Goal: Information Seeking & Learning: Learn about a topic

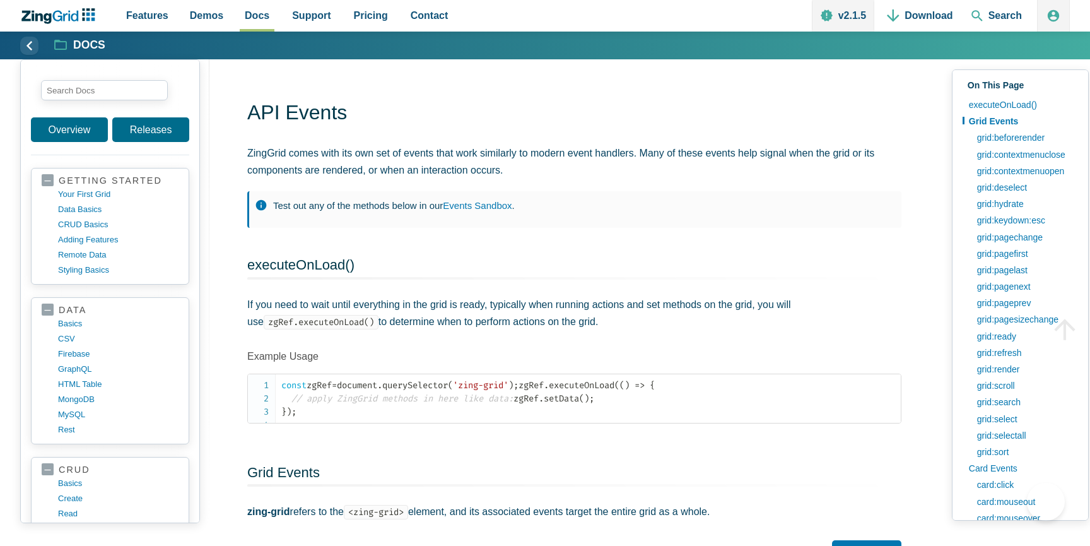
click at [134, 80] on input "search input" at bounding box center [104, 90] width 127 height 20
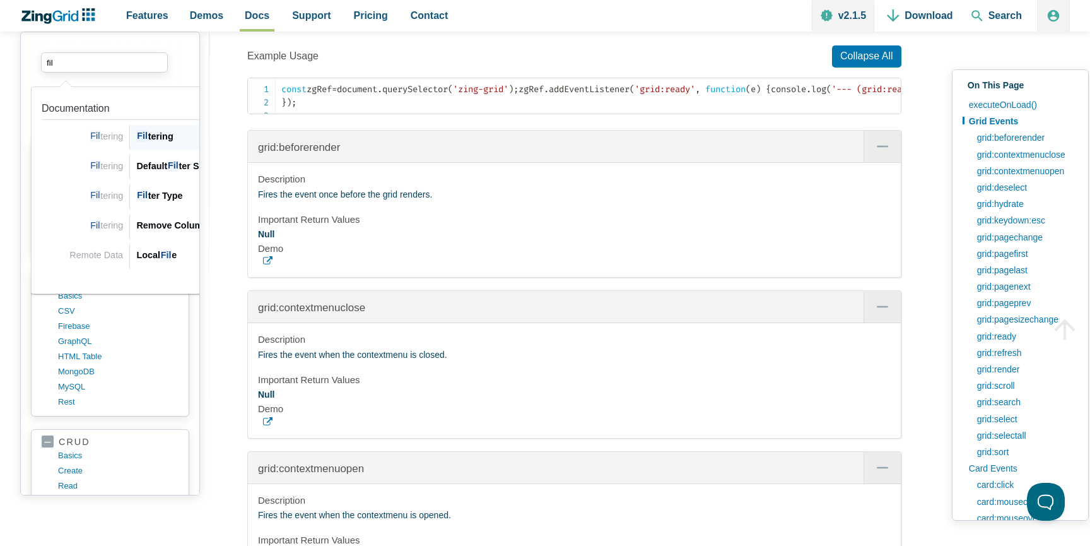
click at [172, 140] on div "Fil tering" at bounding box center [235, 136] width 199 height 15
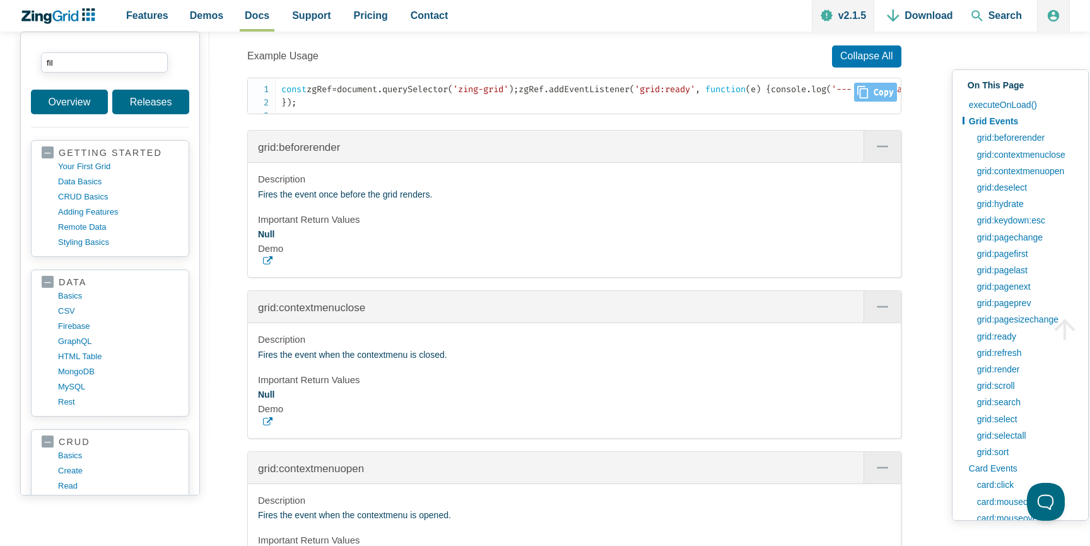
type input "fil"
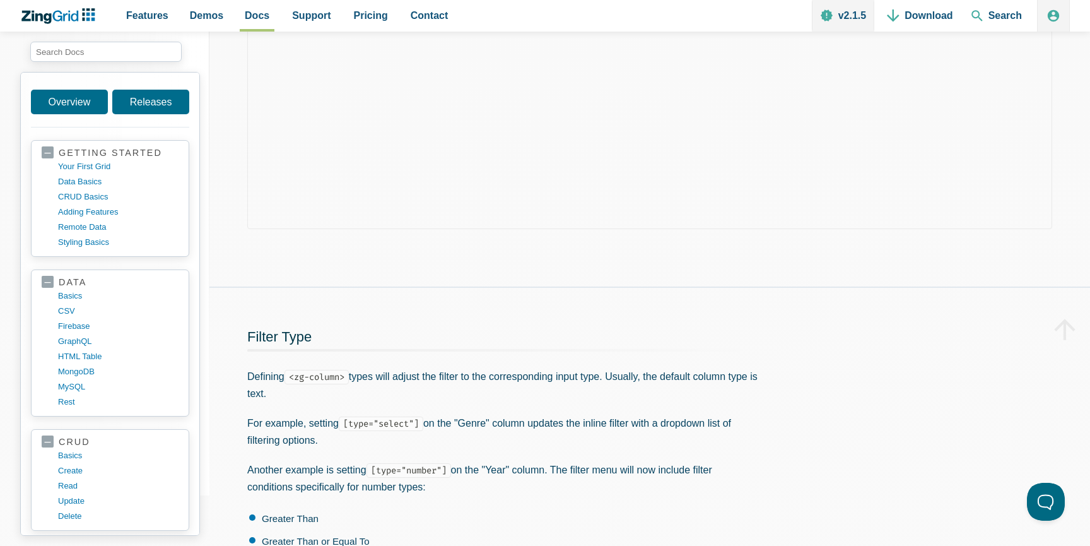
scroll to position [943, 0]
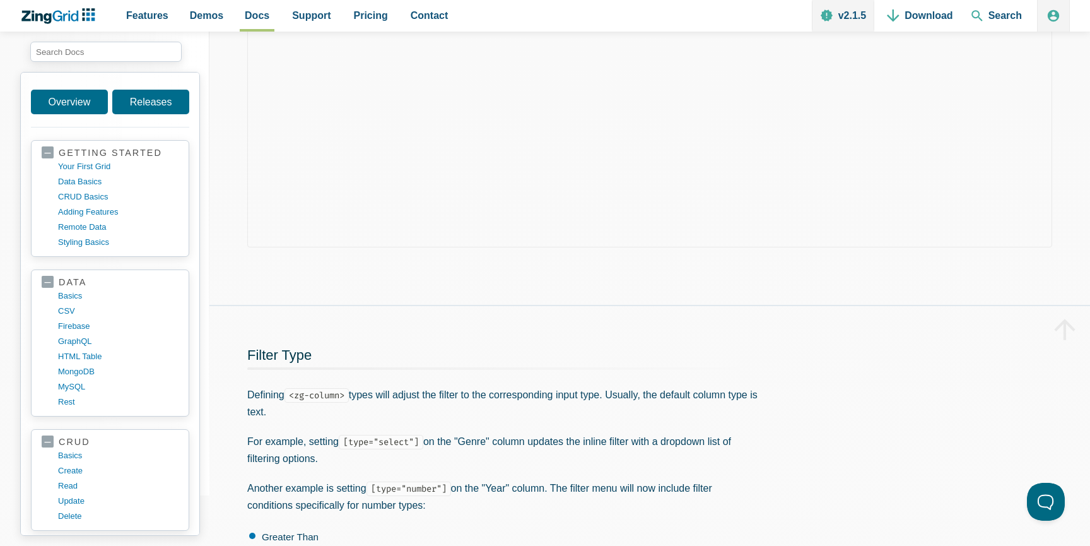
click at [571, 305] on div "App Content" at bounding box center [649, 150] width 881 height 310
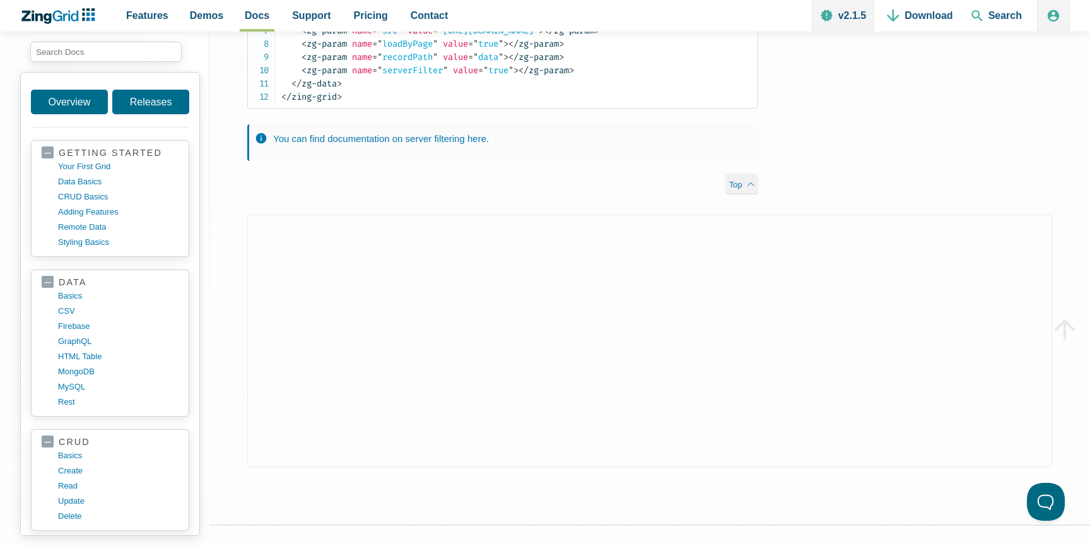
scroll to position [4255, 0]
